Goal: Task Accomplishment & Management: Manage account settings

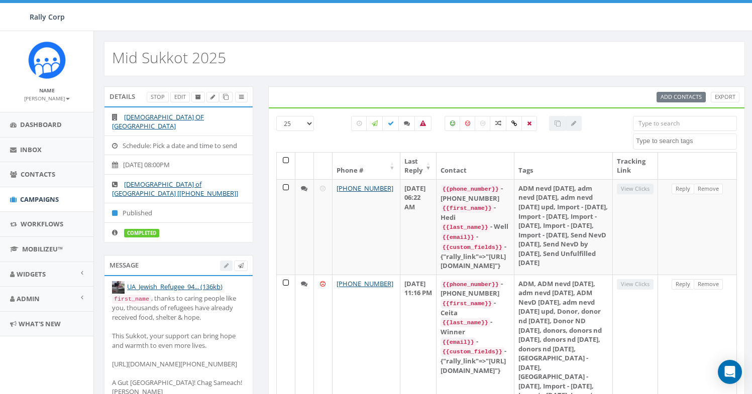
select select
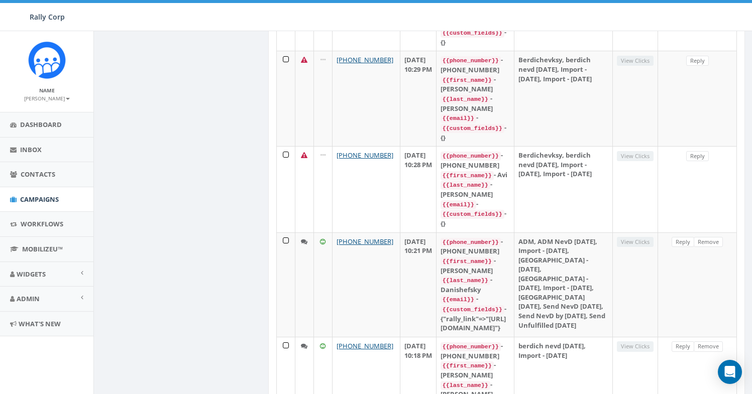
scroll to position [964, 0]
